Goal: Go to known website: Access a specific website the user already knows

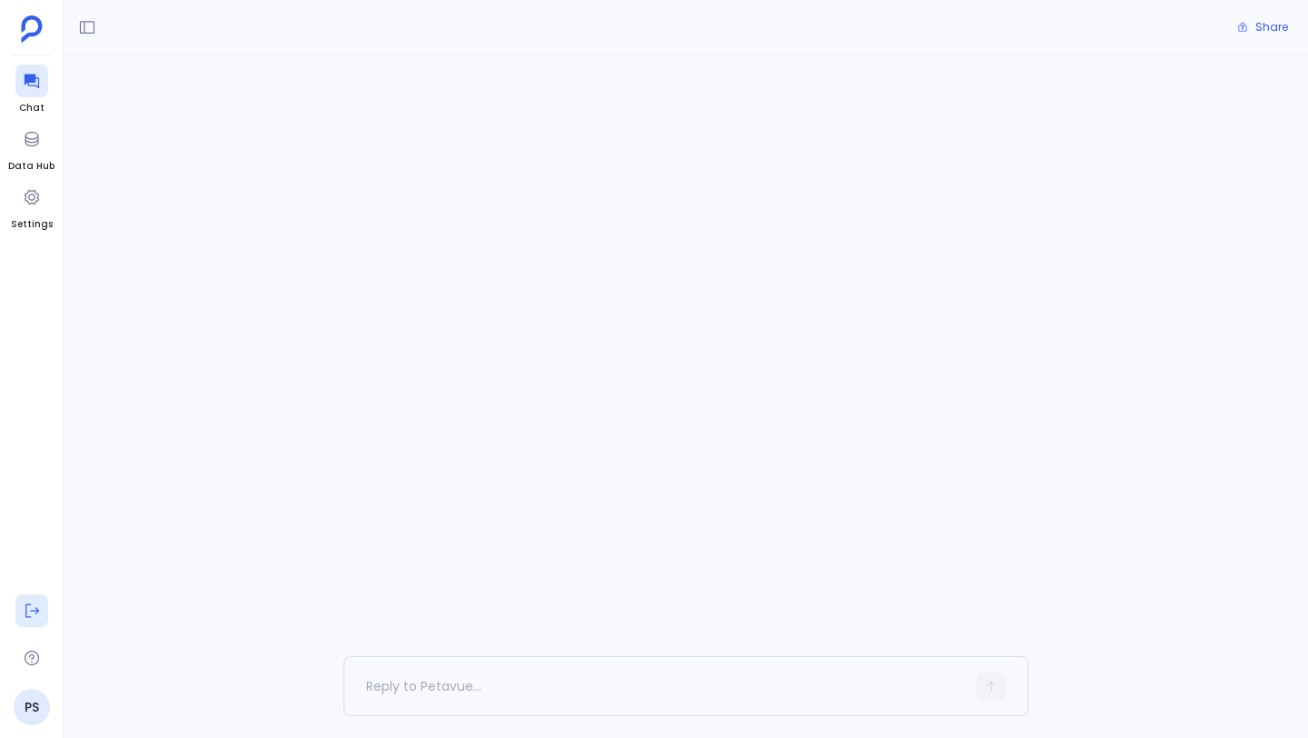
click at [30, 617] on icon at bounding box center [32, 610] width 18 height 18
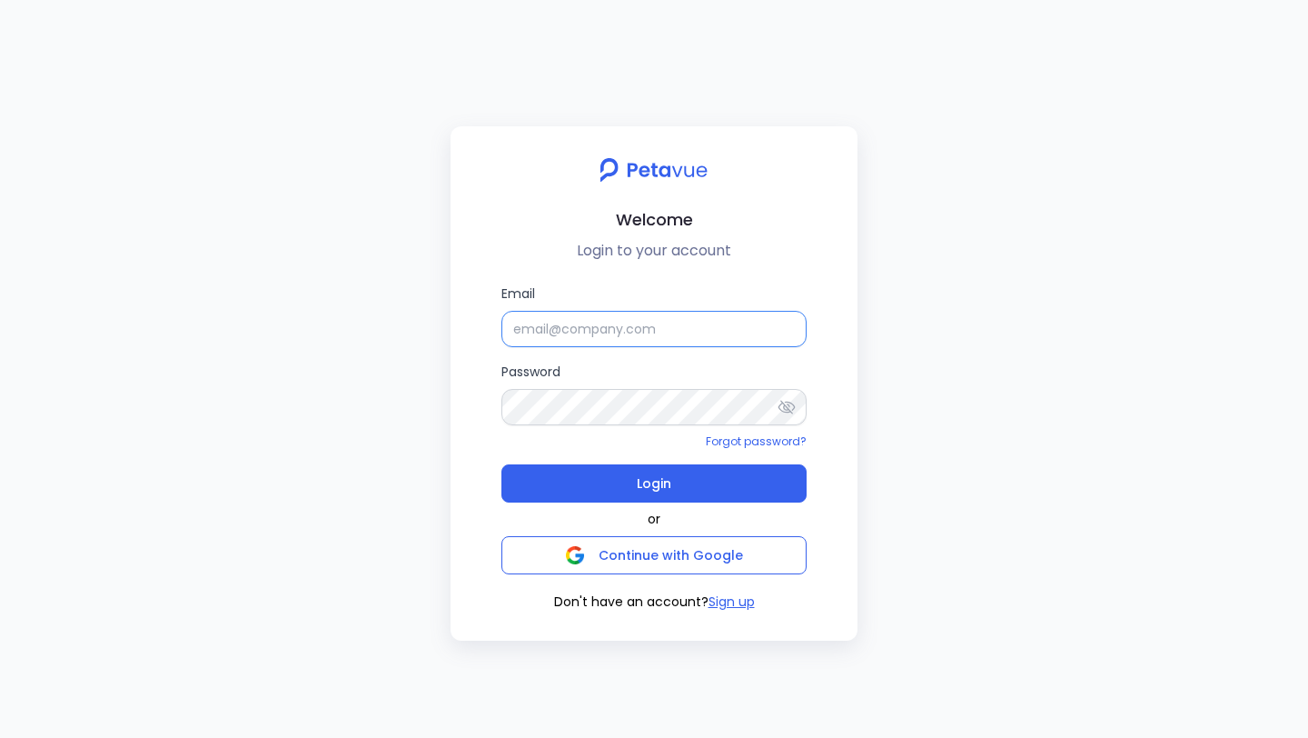
type input "[PERSON_NAME]"
